Goal: Transaction & Acquisition: Purchase product/service

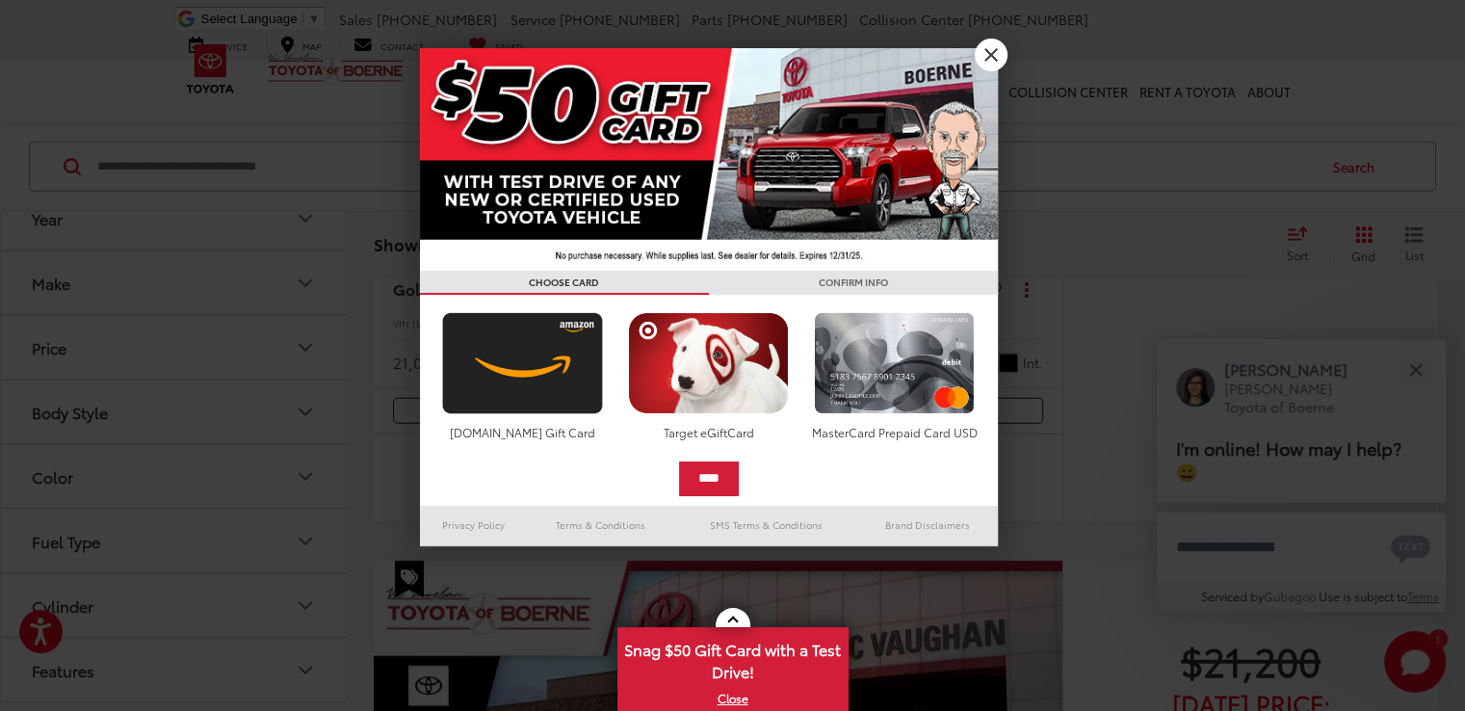
scroll to position [5205, 0]
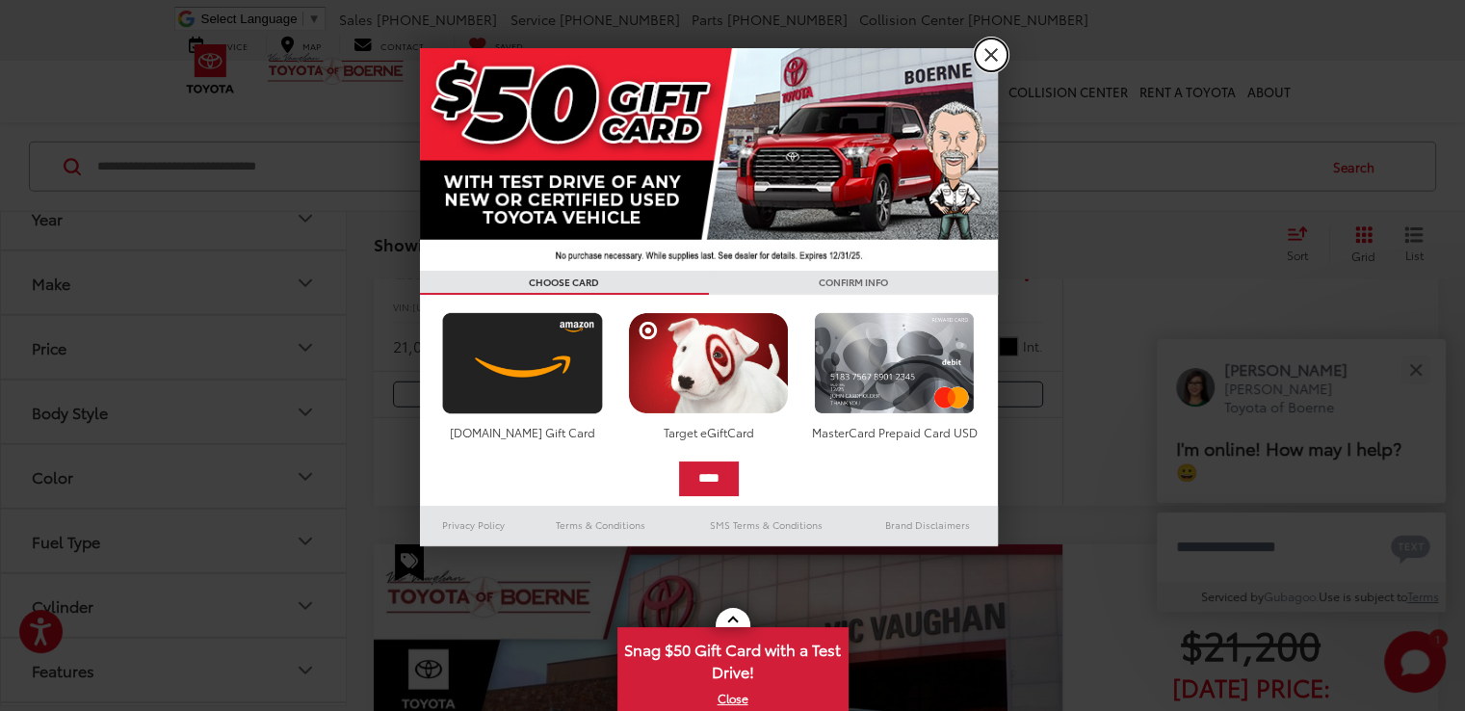
click at [989, 55] on link "X" at bounding box center [991, 55] width 33 height 33
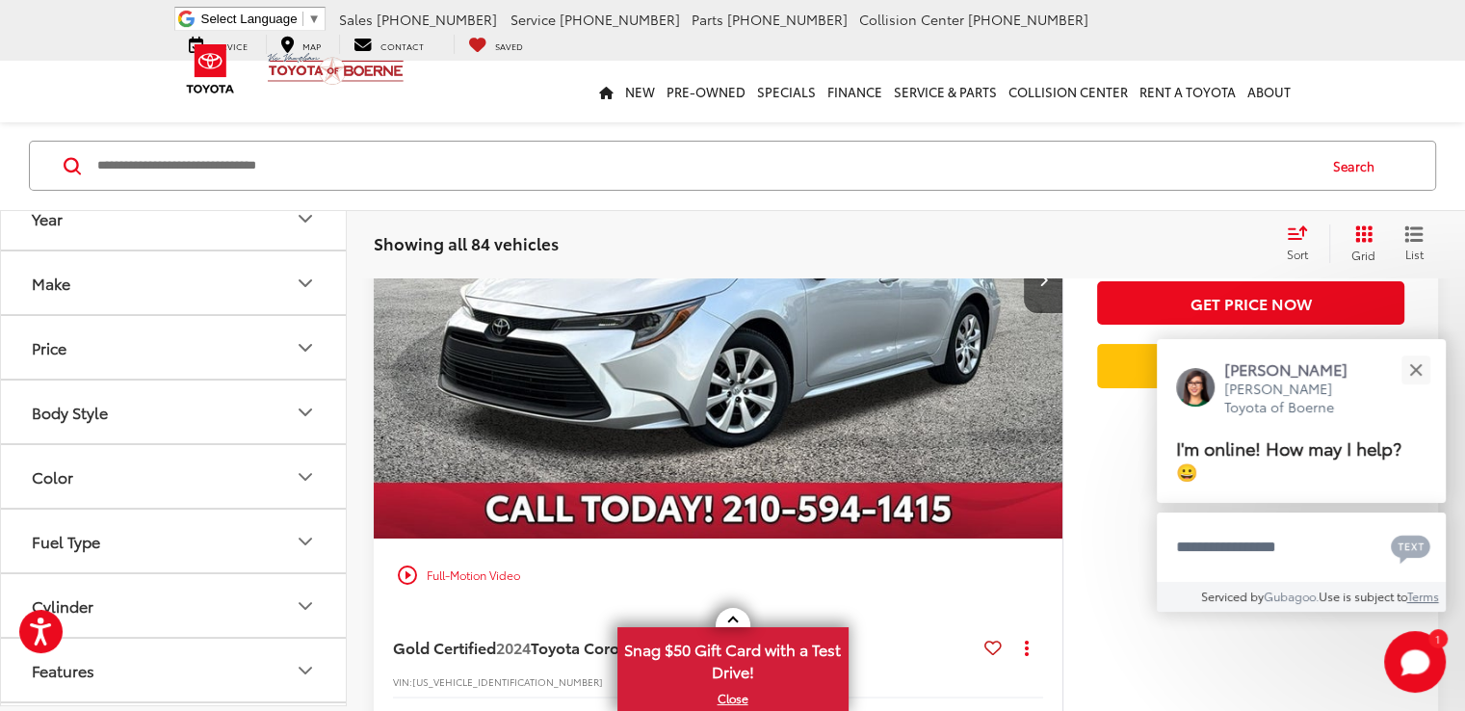
scroll to position [7529, 0]
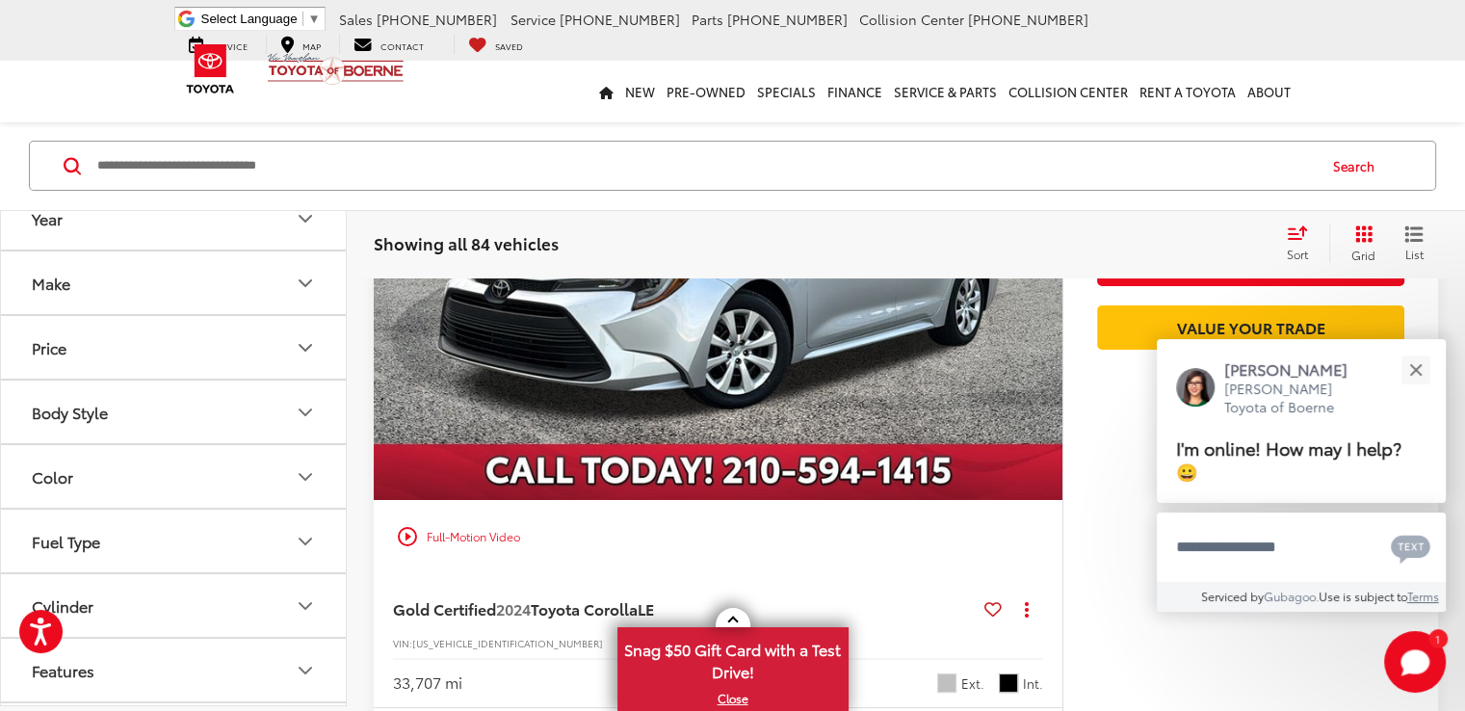
click at [124, 163] on input "Search by Make, Model, or Keyword" at bounding box center [705, 166] width 1220 height 46
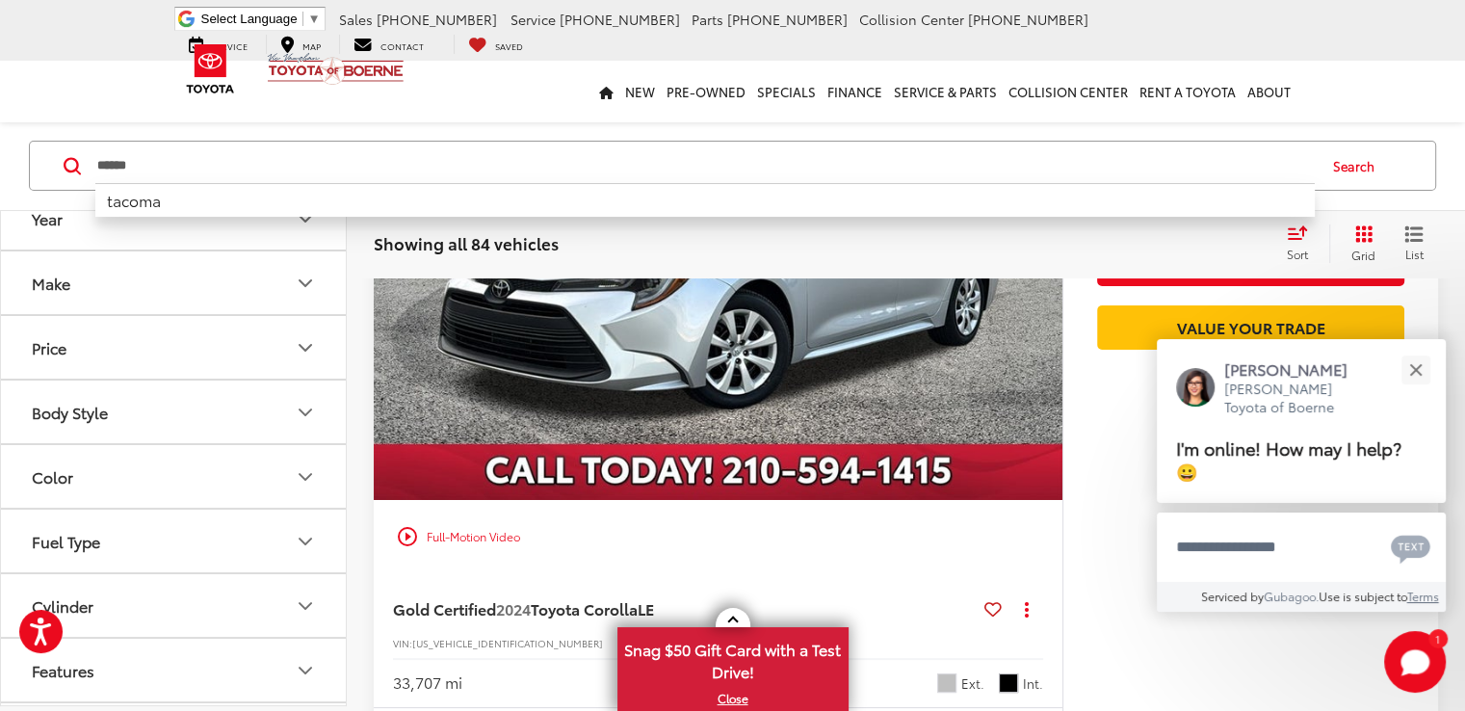
type input "******"
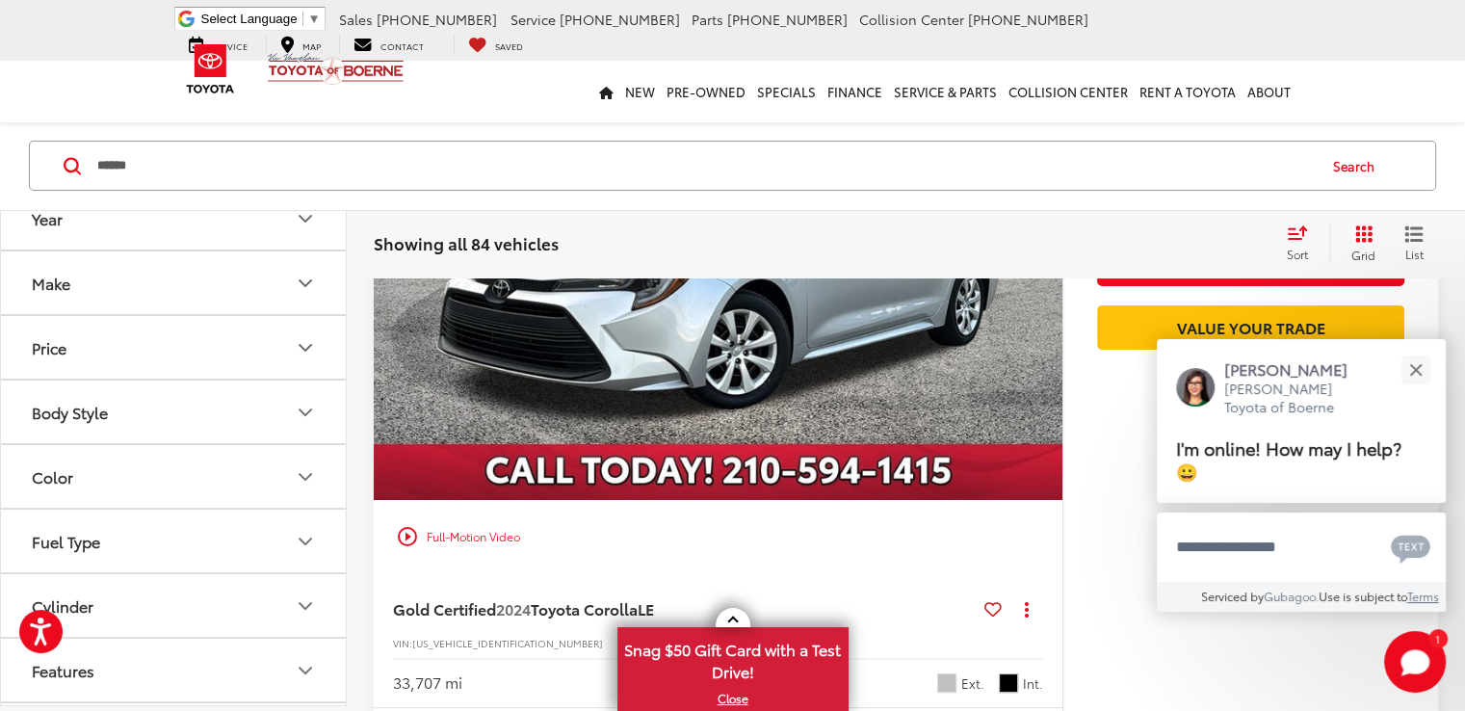
click at [1349, 163] on button "Search" at bounding box center [1359, 166] width 88 height 48
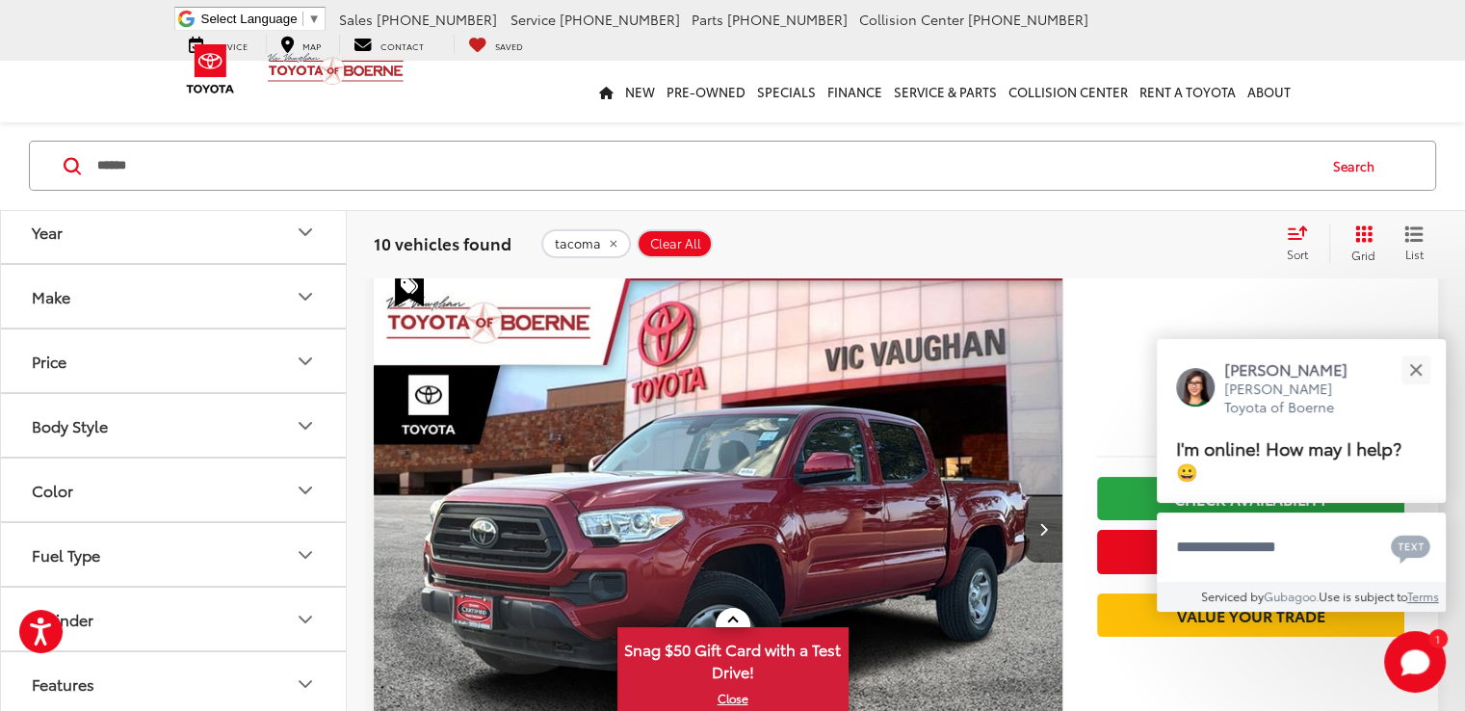
scroll to position [77, 0]
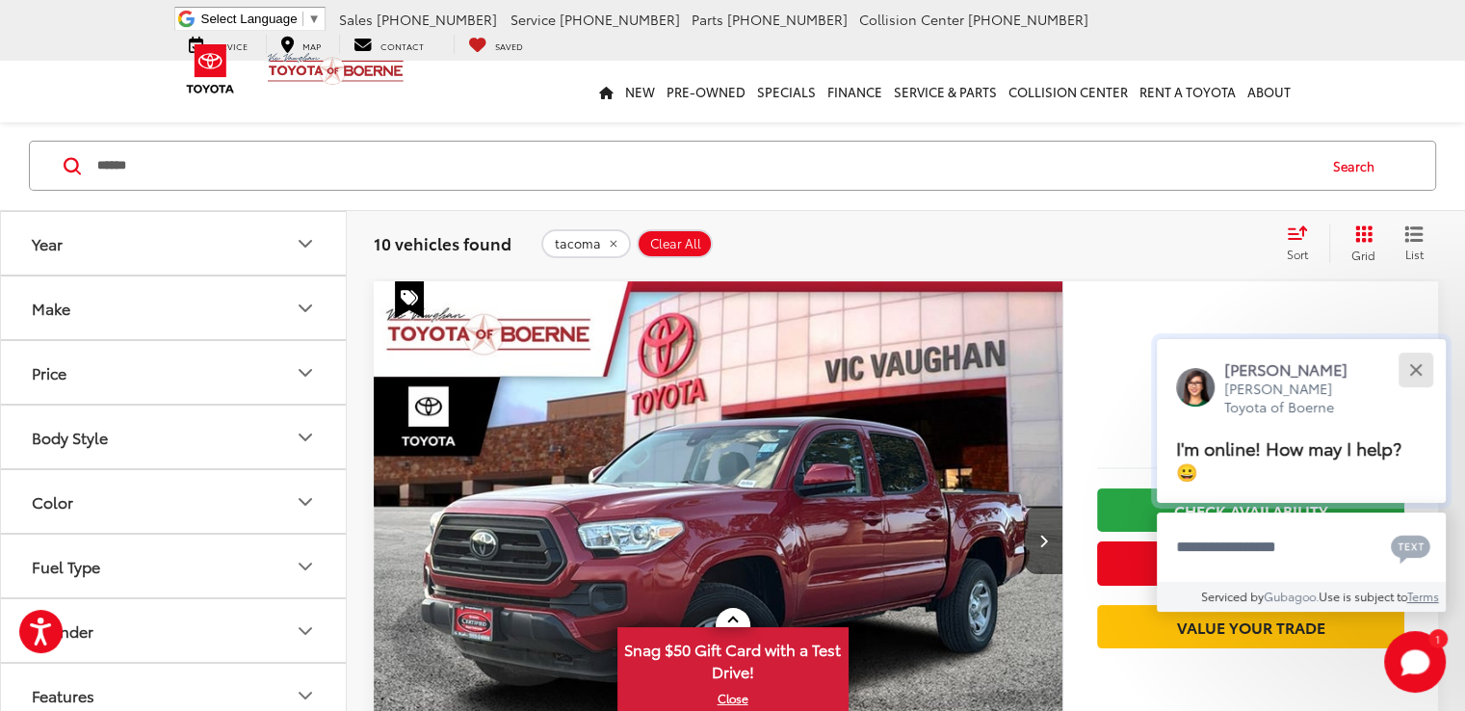
click at [1418, 369] on div "Close" at bounding box center [1415, 369] width 13 height 13
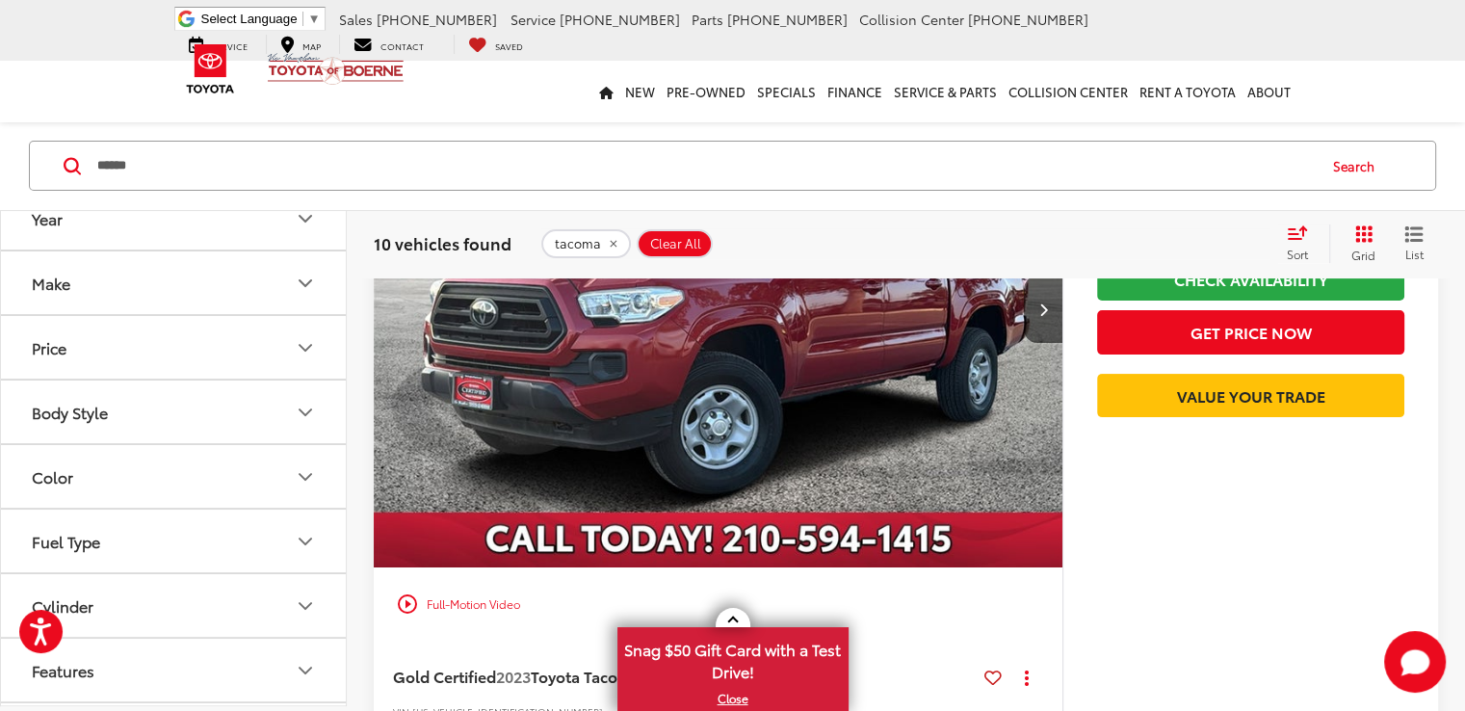
scroll to position [359, 0]
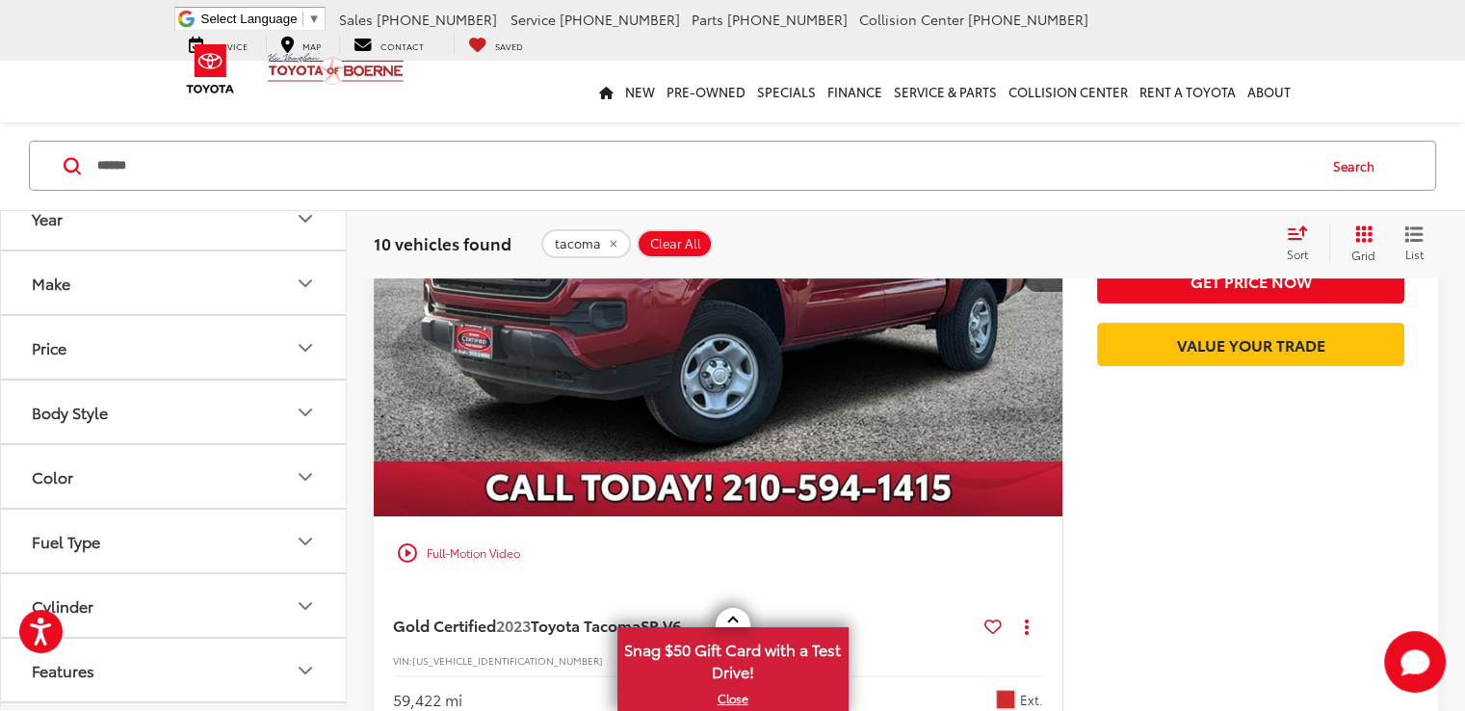
click at [474, 536] on div "play_circle_outline Full-Motion Video" at bounding box center [718, 553] width 660 height 35
